Goal: Check status: Check status

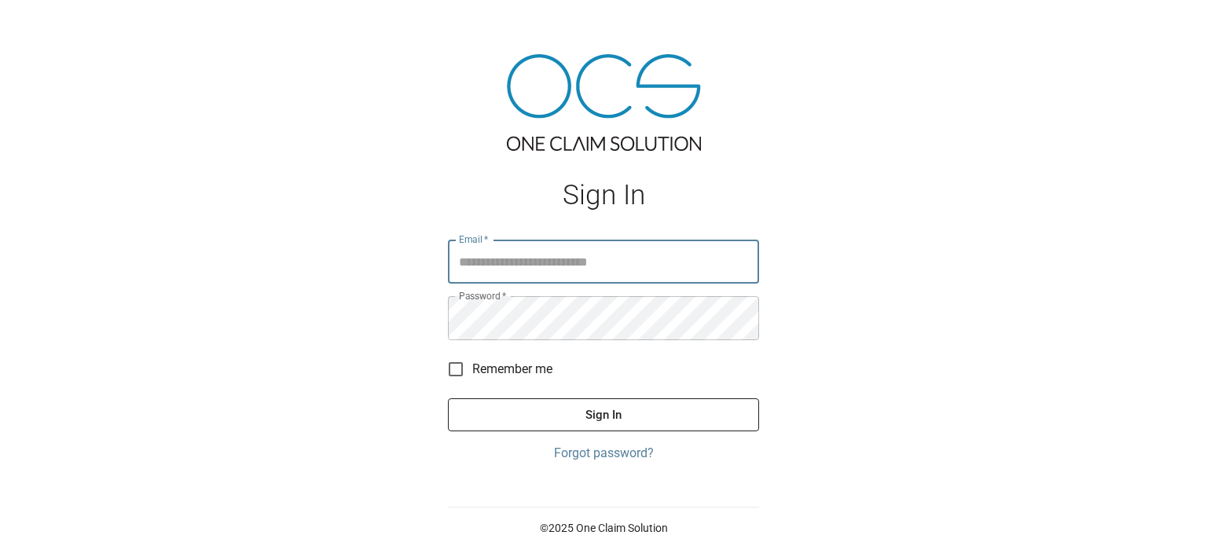
type input "**********"
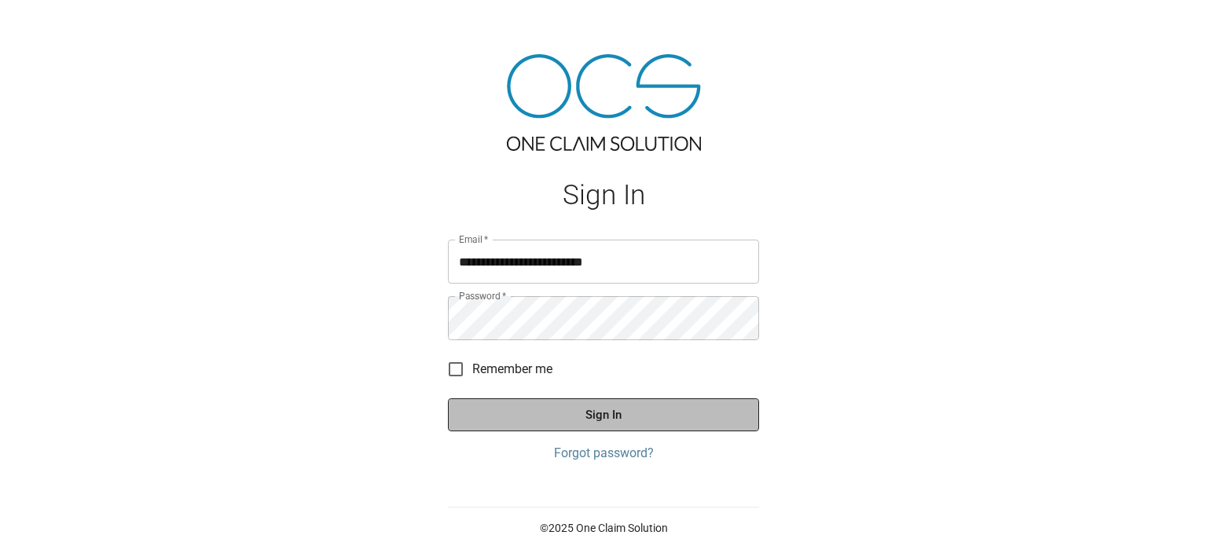
click at [621, 409] on button "Sign In" at bounding box center [603, 414] width 311 height 33
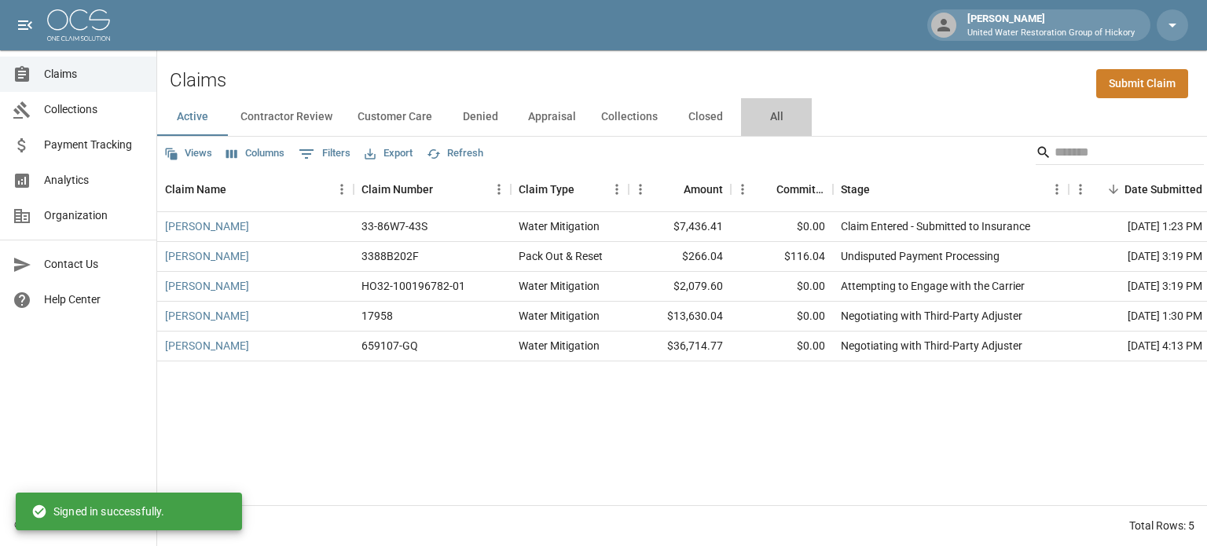
click at [770, 118] on button "All" at bounding box center [776, 117] width 71 height 38
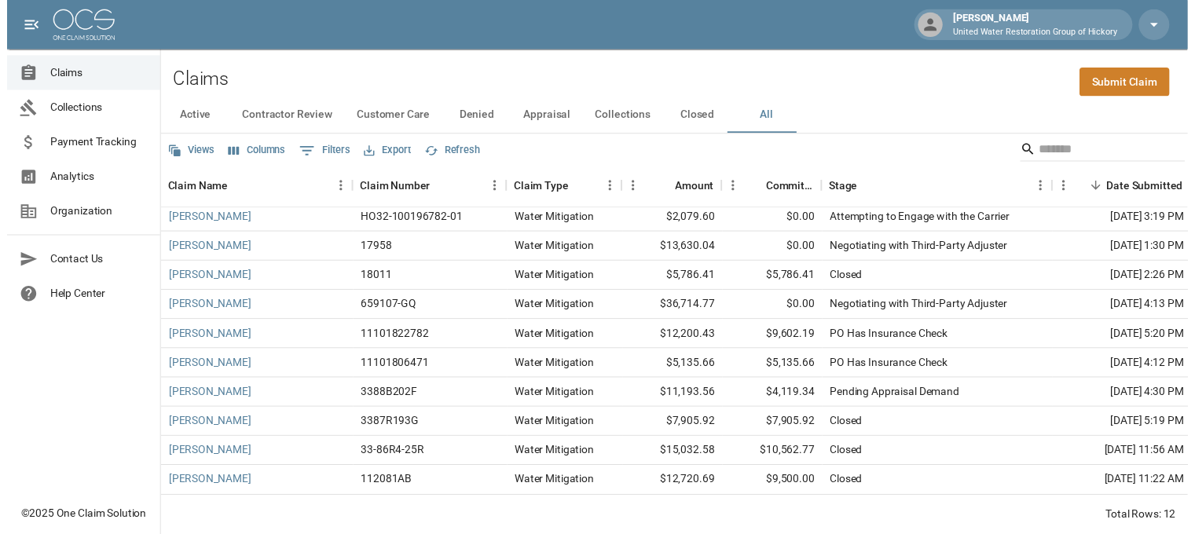
scroll to position [76, 0]
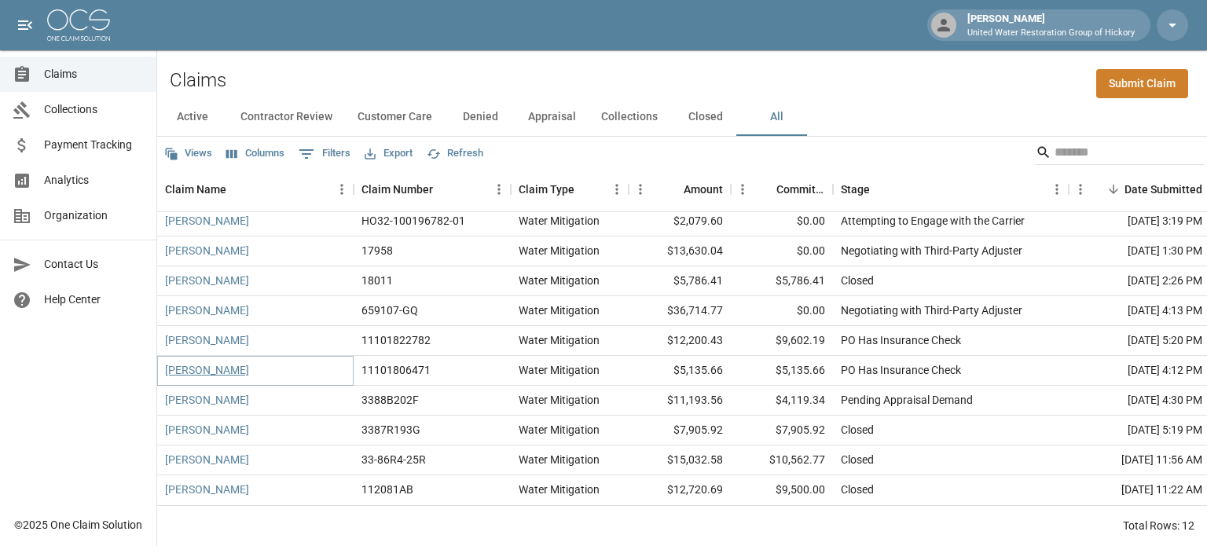
click at [207, 362] on link "[PERSON_NAME]" at bounding box center [207, 370] width 84 height 16
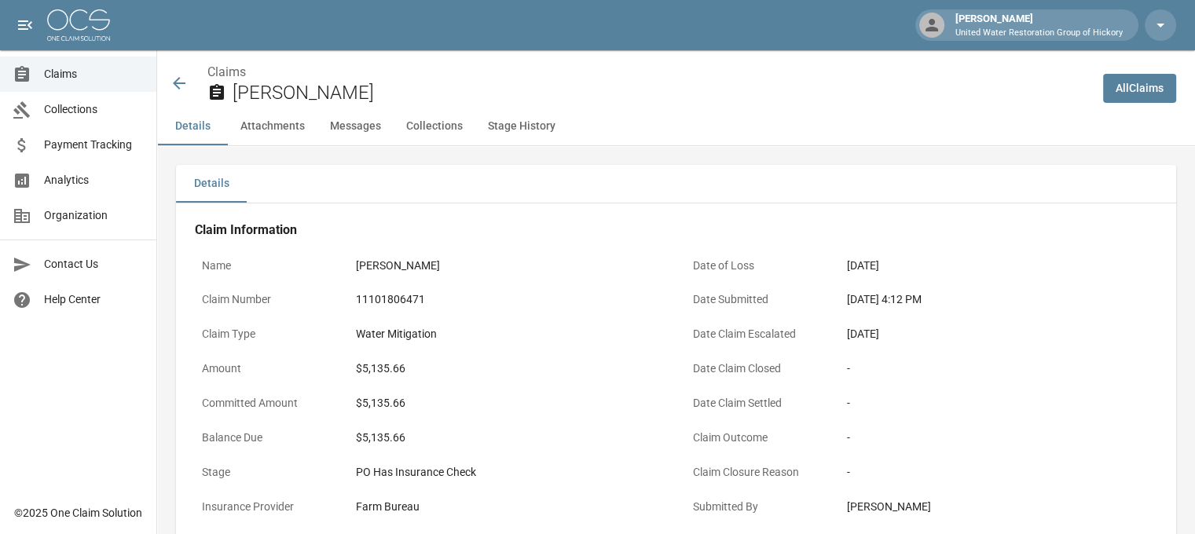
click at [176, 80] on icon at bounding box center [179, 83] width 19 height 19
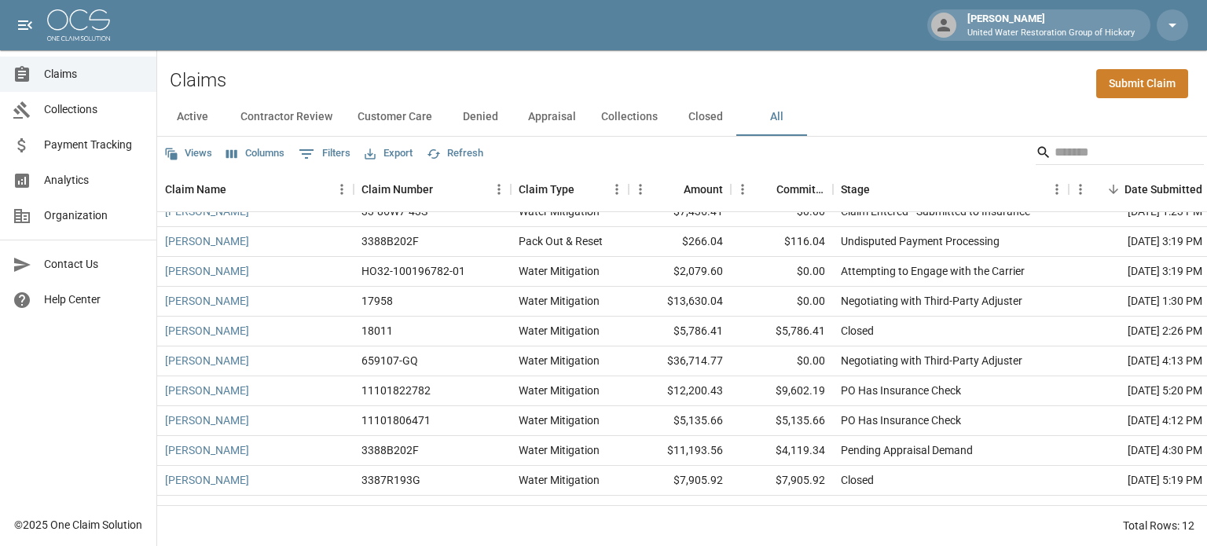
scroll to position [76, 0]
